Goal: Find specific page/section: Find specific page/section

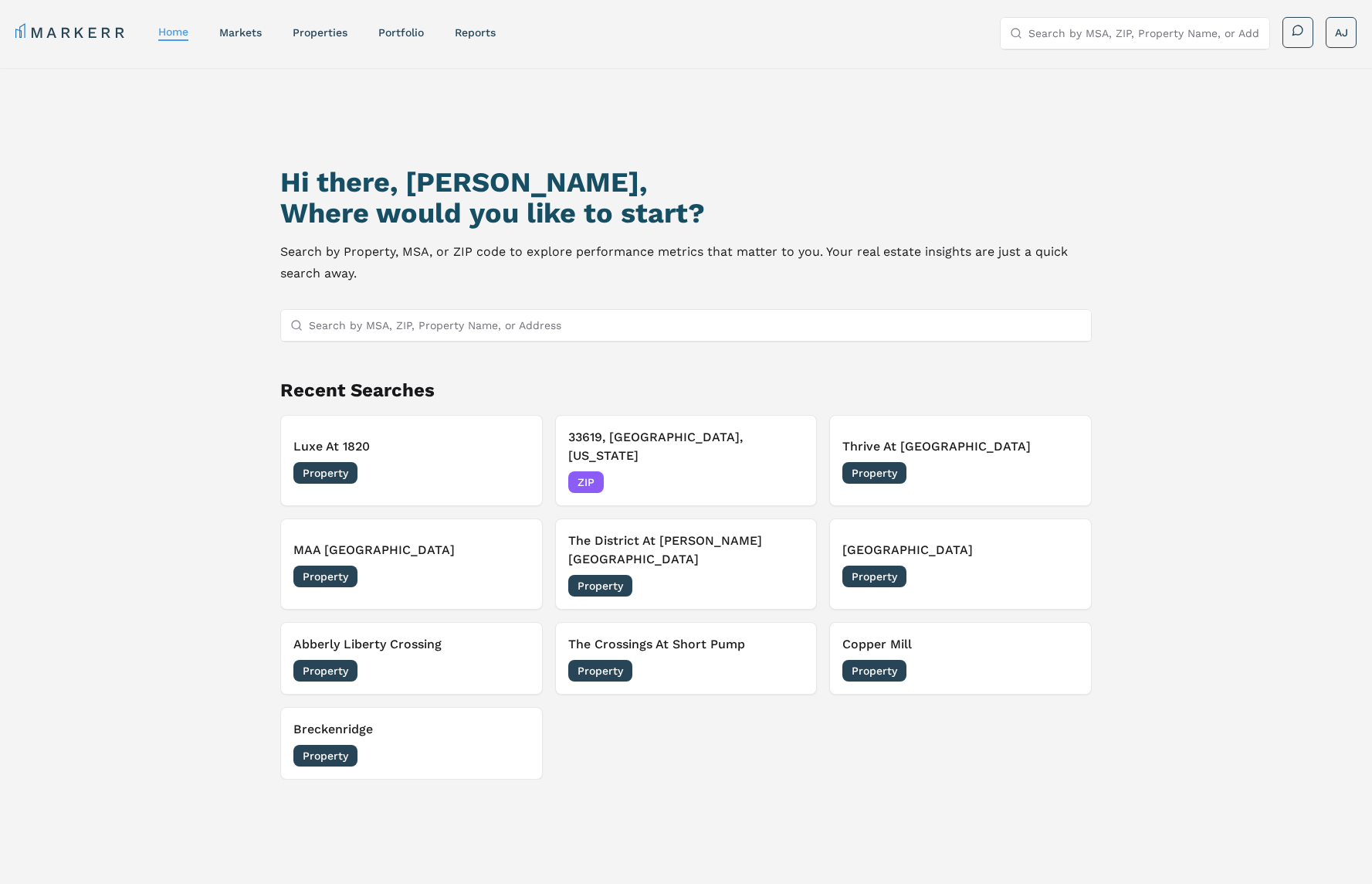
click at [345, 328] on input "Search by MSA, ZIP, Property Name, or Address" at bounding box center [696, 325] width 773 height 31
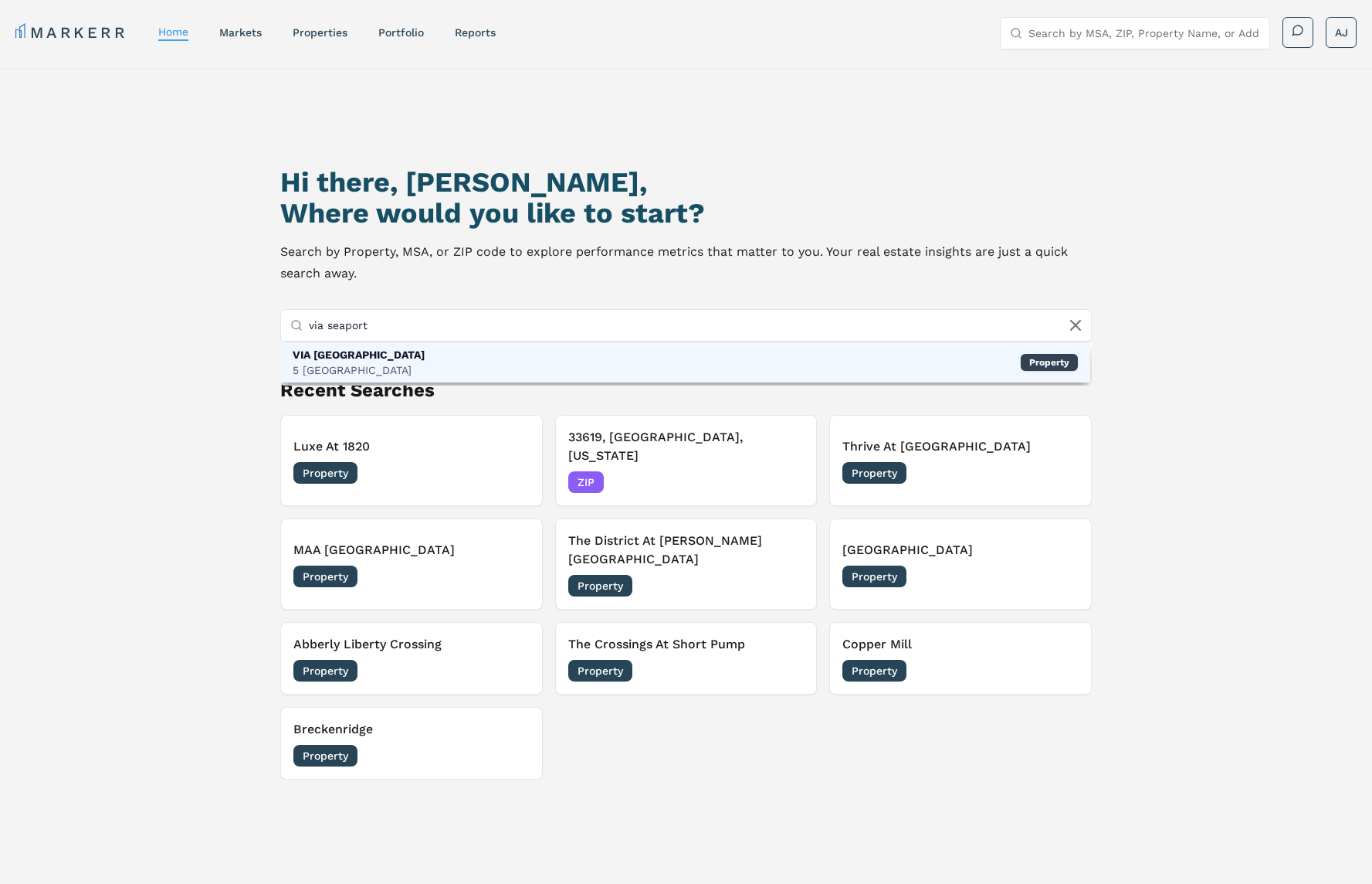
type input "via seaport"
click at [388, 362] on div "5 [GEOGRAPHIC_DATA]" at bounding box center [358, 370] width 132 height 16
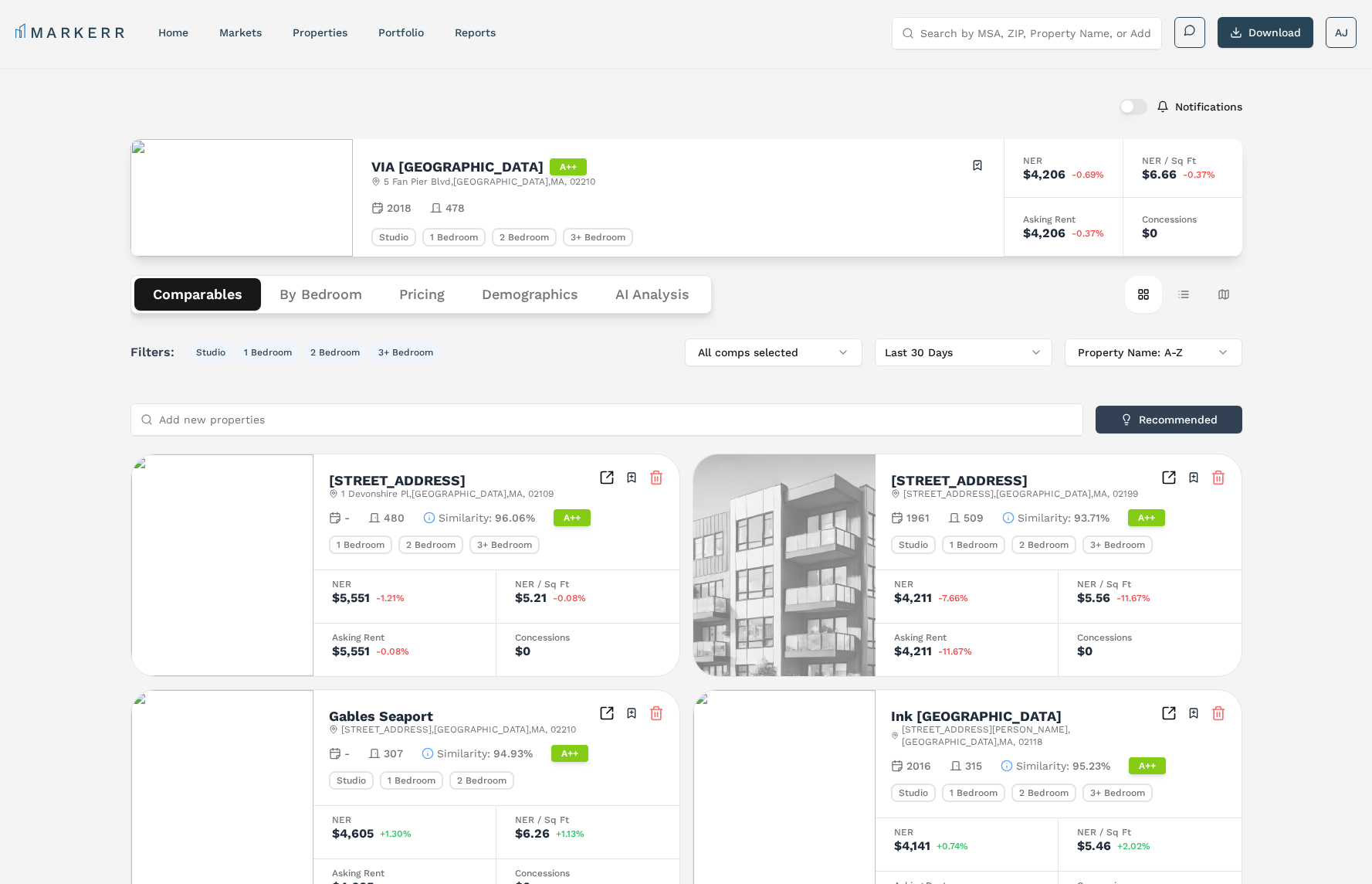
click at [418, 165] on h2 "VIA [GEOGRAPHIC_DATA]" at bounding box center [457, 167] width 172 height 14
